Goal: Transaction & Acquisition: Subscribe to service/newsletter

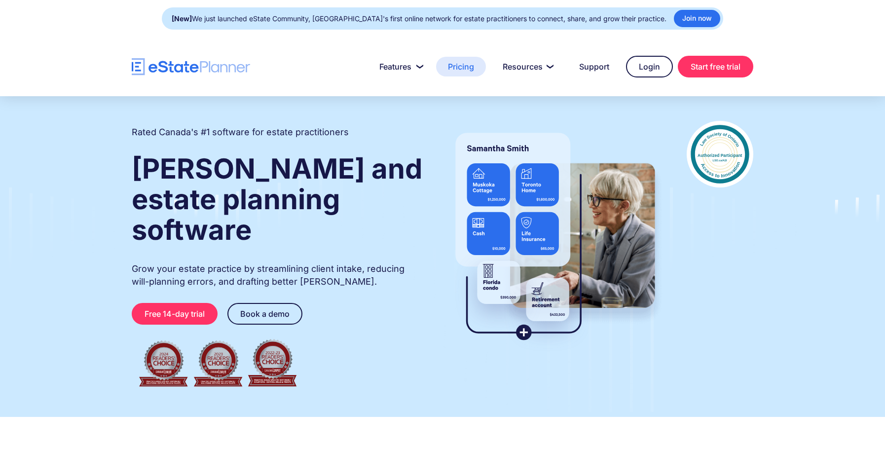
click at [465, 70] on link "Pricing" at bounding box center [461, 67] width 50 height 20
